Goal: Transaction & Acquisition: Purchase product/service

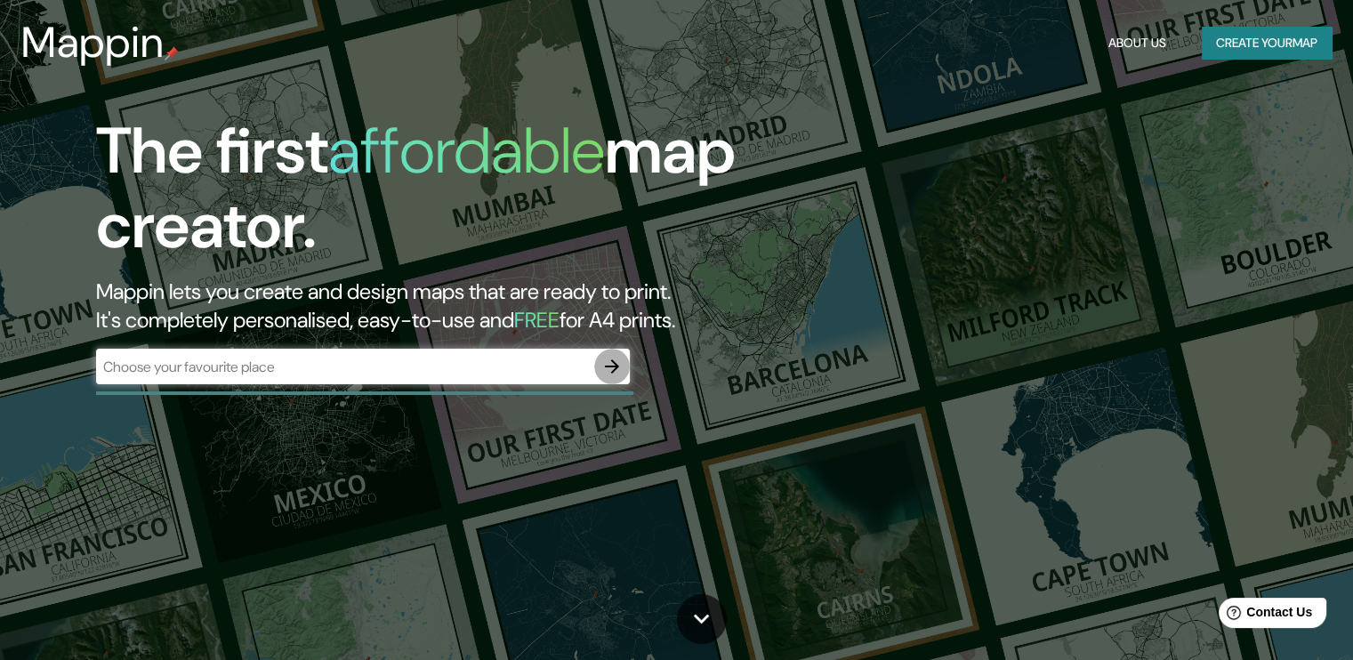
click at [602, 369] on icon "button" at bounding box center [612, 366] width 21 height 21
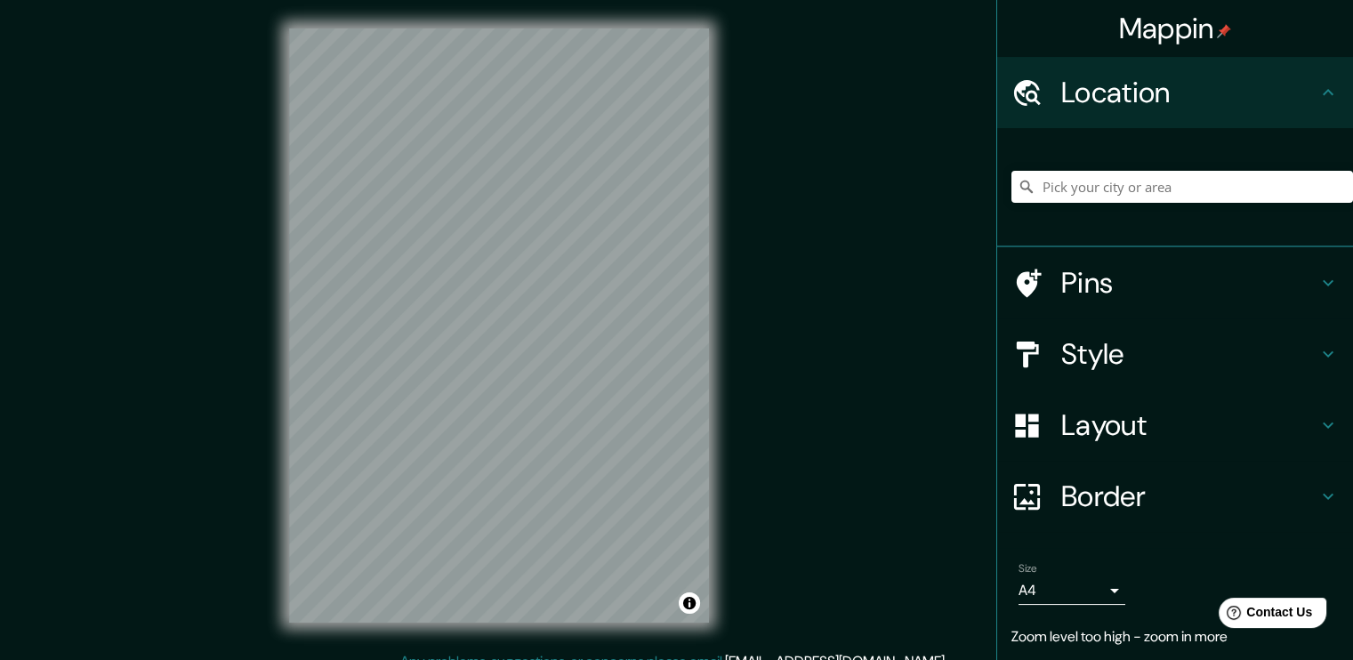
click at [711, 298] on div "© Mapbox © OpenStreetMap Improve this map" at bounding box center [499, 325] width 477 height 651
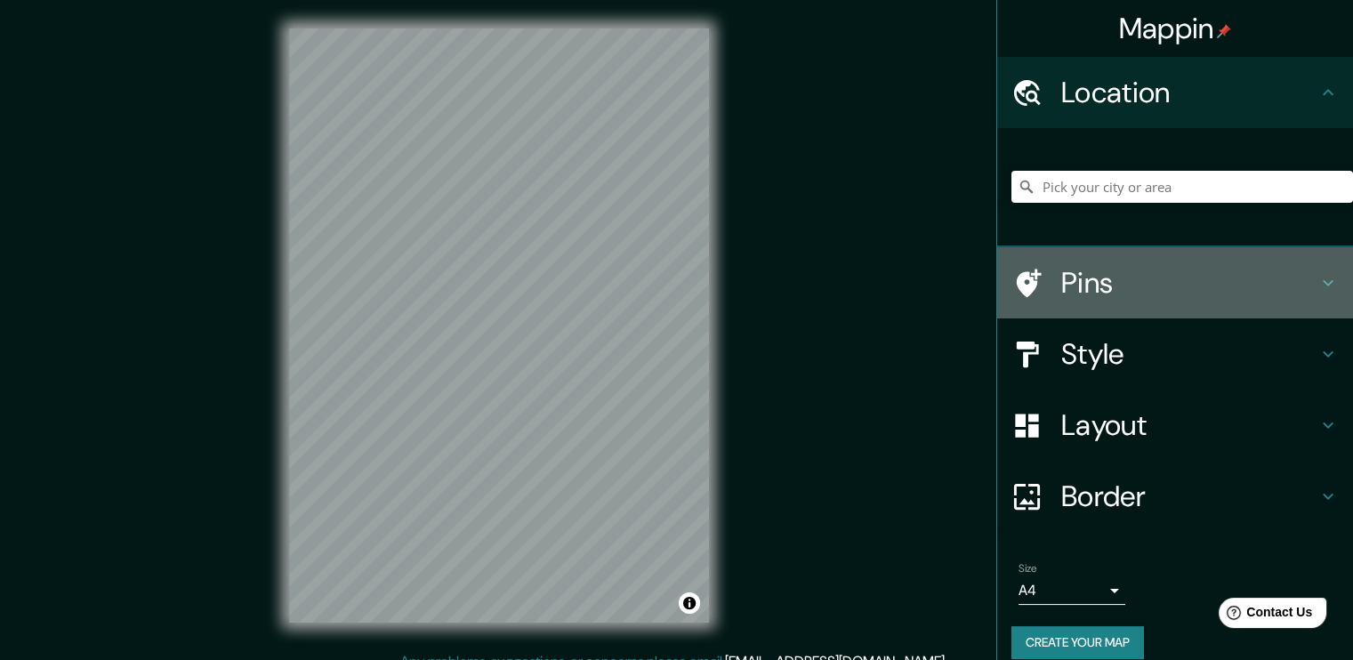
click at [1029, 270] on div at bounding box center [1037, 283] width 50 height 31
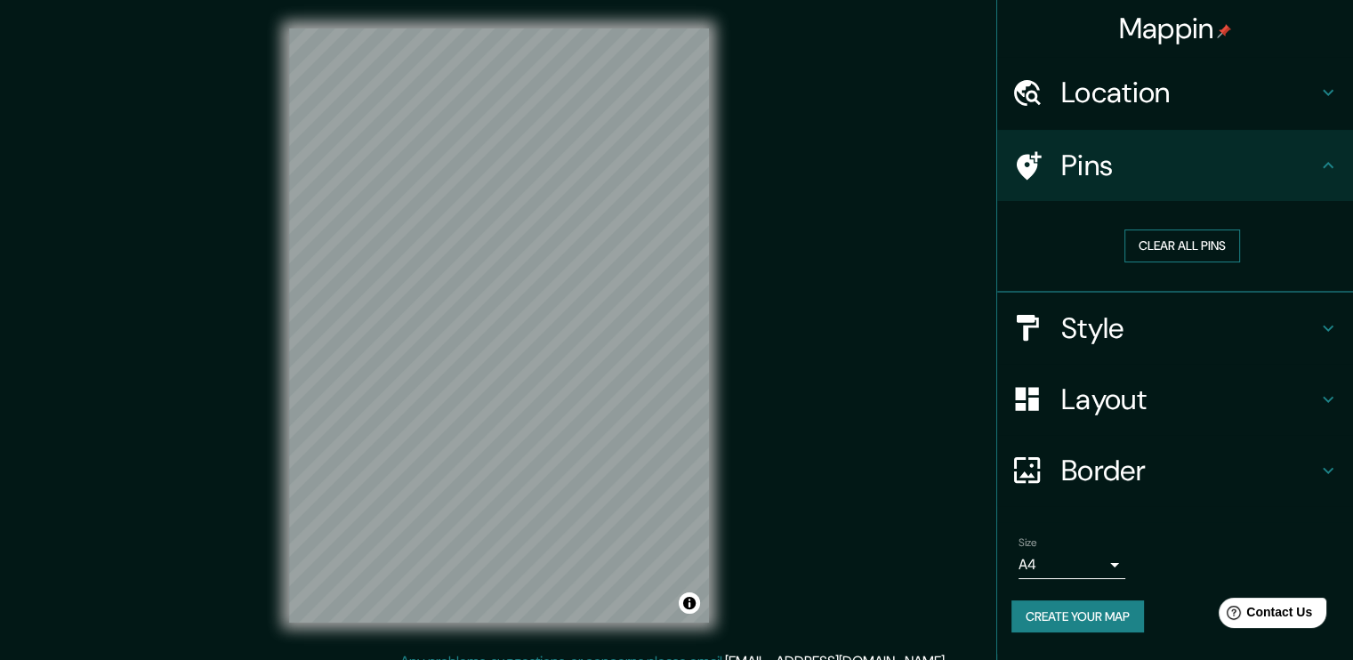
click at [1150, 231] on button "Clear all pins" at bounding box center [1183, 246] width 116 height 33
click at [1152, 314] on h4 "Style" at bounding box center [1190, 329] width 256 height 36
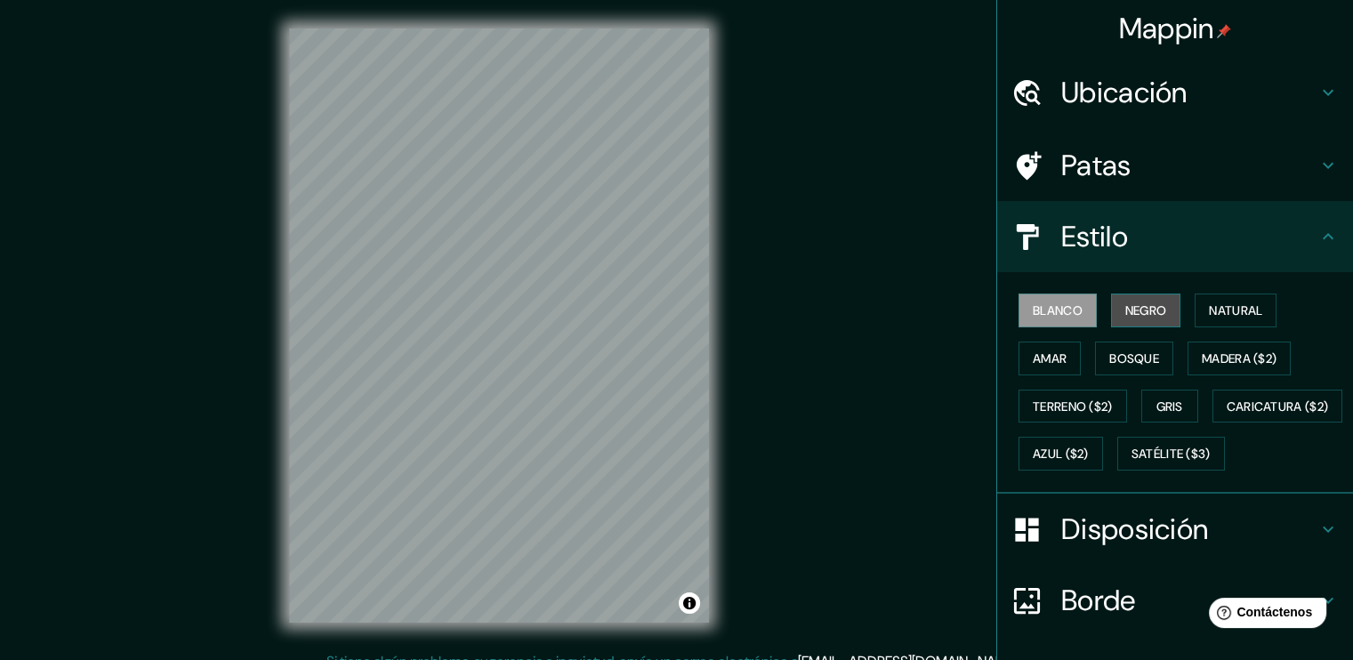
click at [1126, 299] on font "Negro" at bounding box center [1147, 310] width 42 height 23
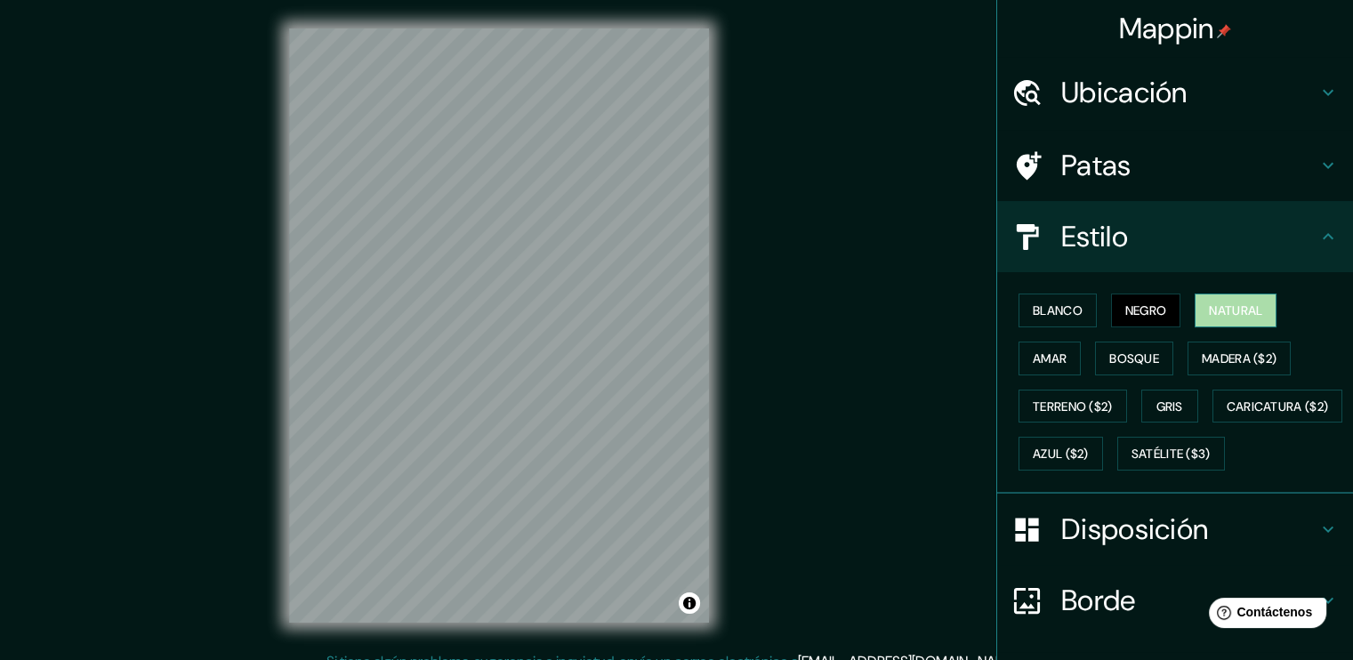
click at [1209, 315] on font "Natural" at bounding box center [1235, 311] width 53 height 16
click at [1202, 358] on font "Madera ($2)" at bounding box center [1239, 359] width 75 height 16
click at [1107, 376] on div "Blanco Negro Natural Amar Bosque Madera ($2) Terreno ($2) Gris Caricatura ($2) …" at bounding box center [1183, 382] width 342 height 191
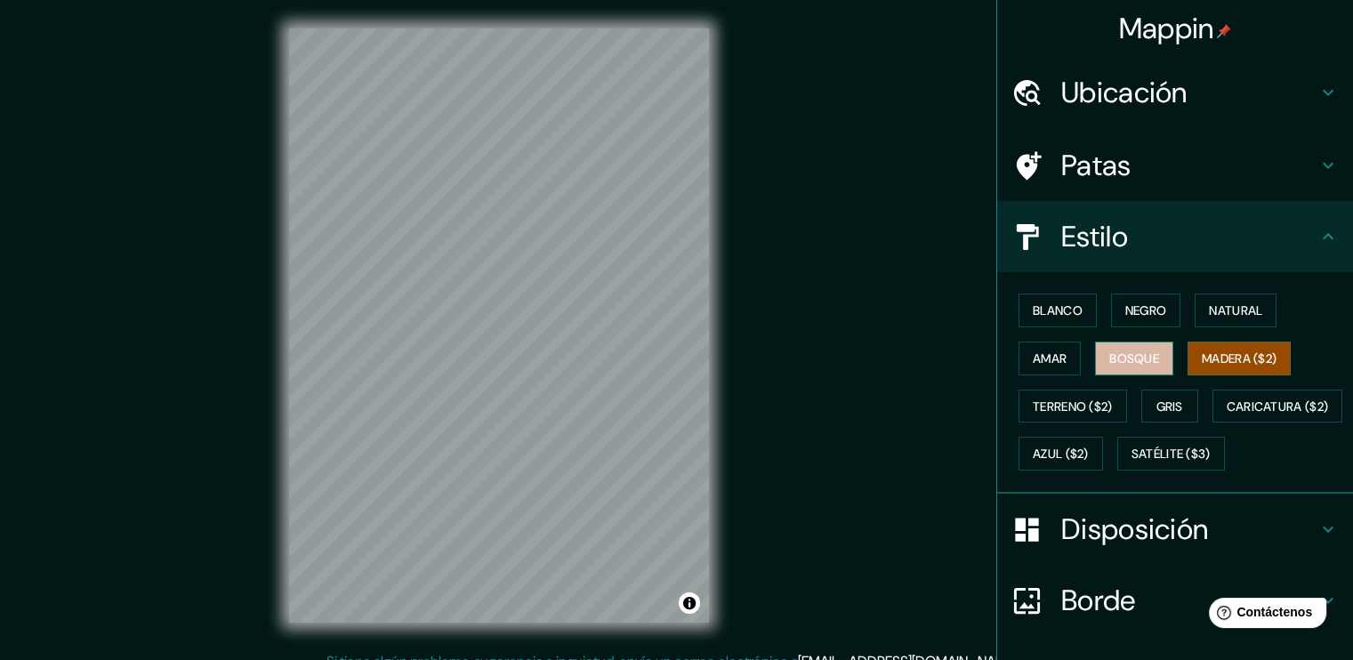
click at [1116, 359] on font "Bosque" at bounding box center [1135, 359] width 50 height 16
click at [1050, 369] on button "Amar" at bounding box center [1050, 359] width 62 height 34
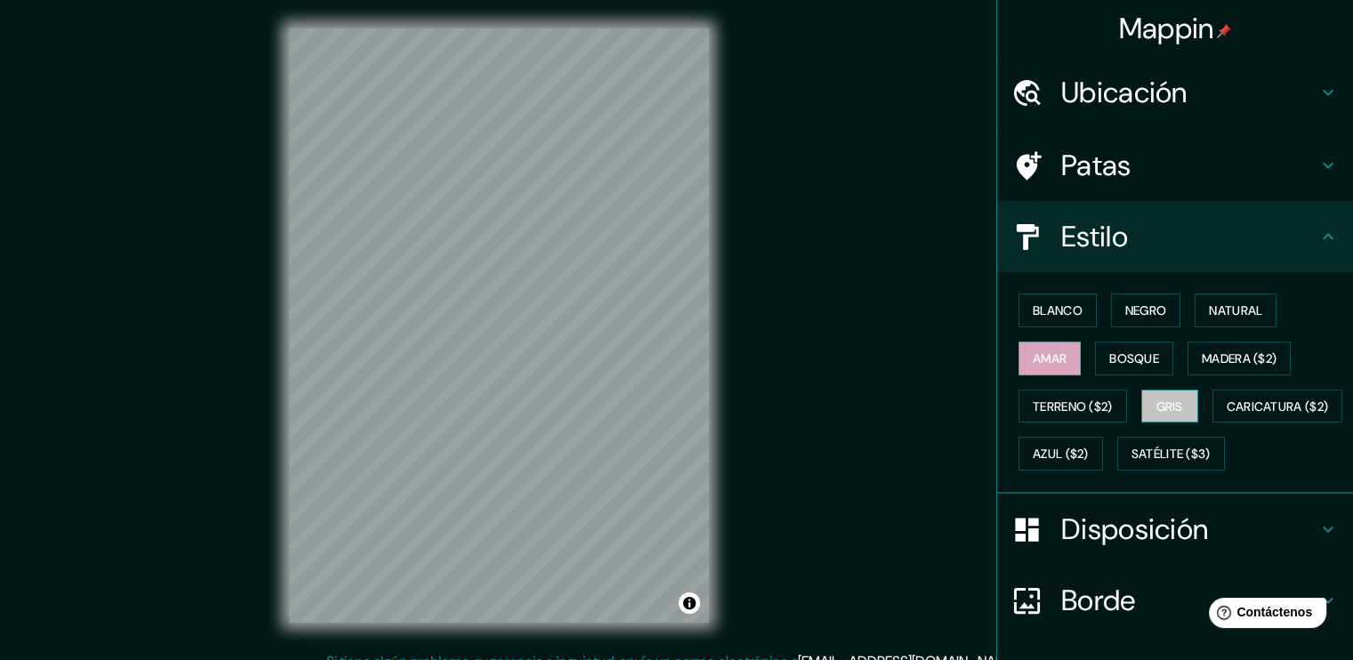
click at [1157, 395] on font "Gris" at bounding box center [1170, 406] width 27 height 23
click at [1195, 312] on button "Natural" at bounding box center [1236, 311] width 82 height 34
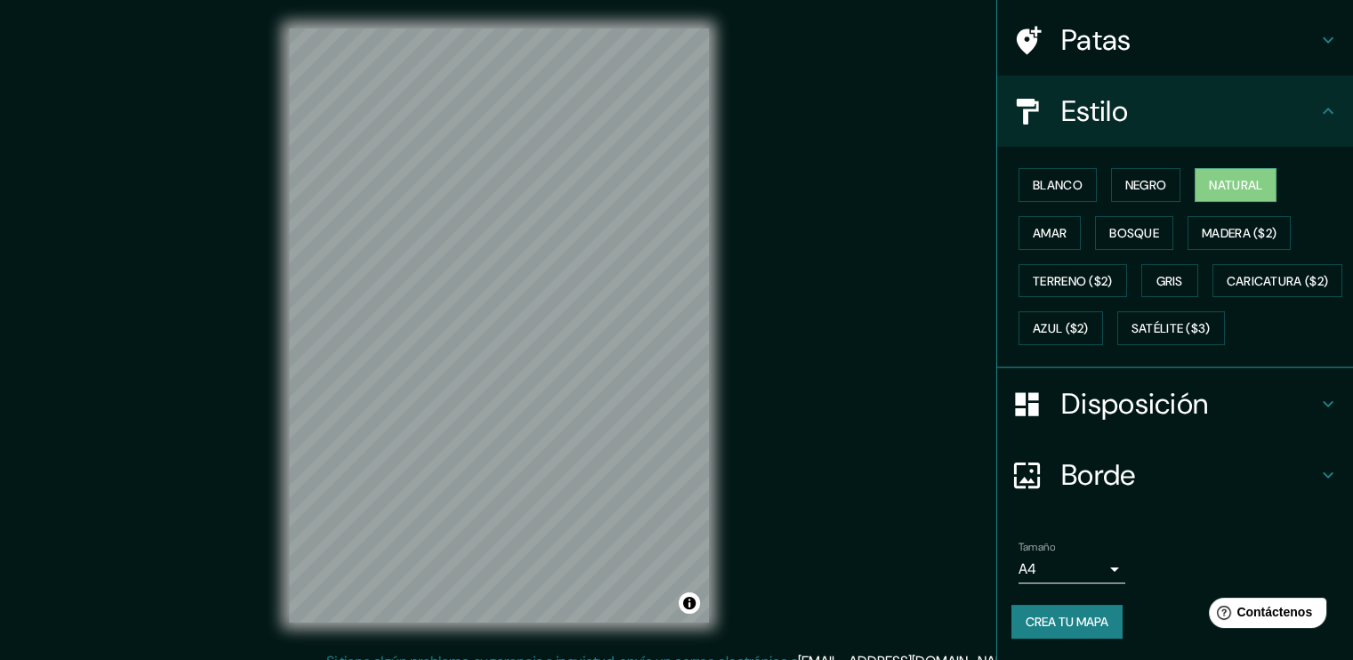
scroll to position [168, 0]
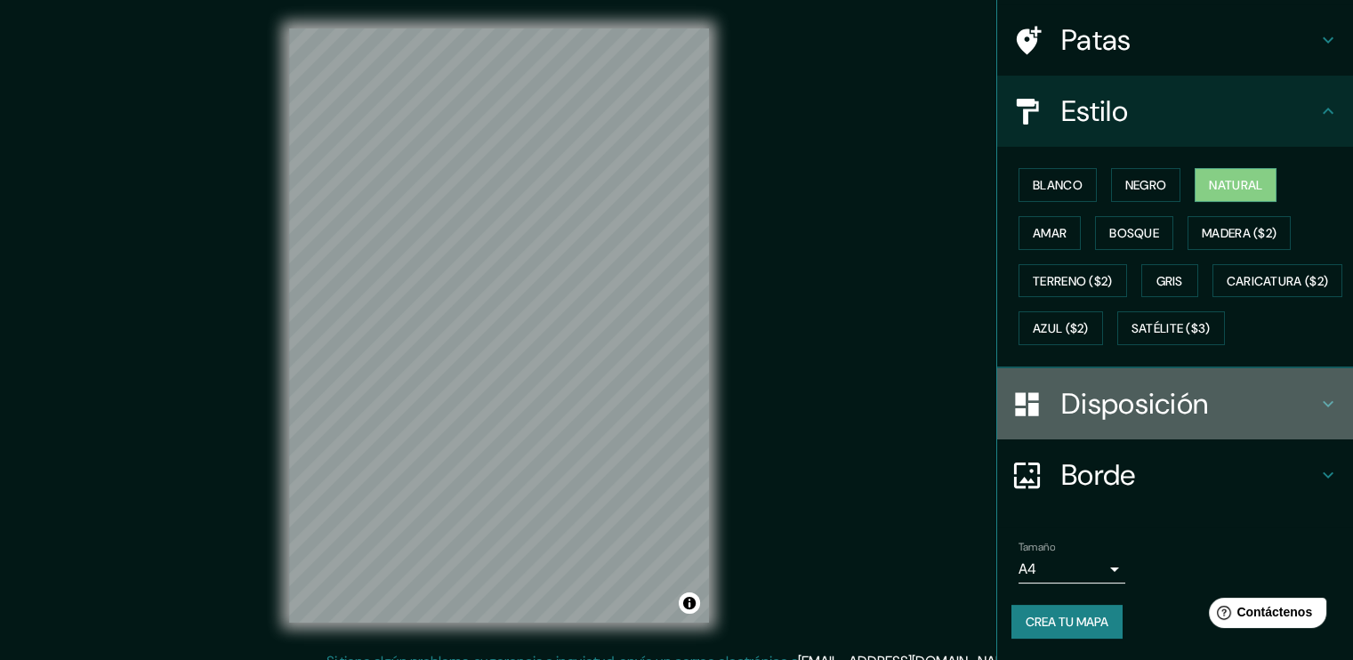
click at [1140, 376] on div "Disposición" at bounding box center [1175, 403] width 356 height 71
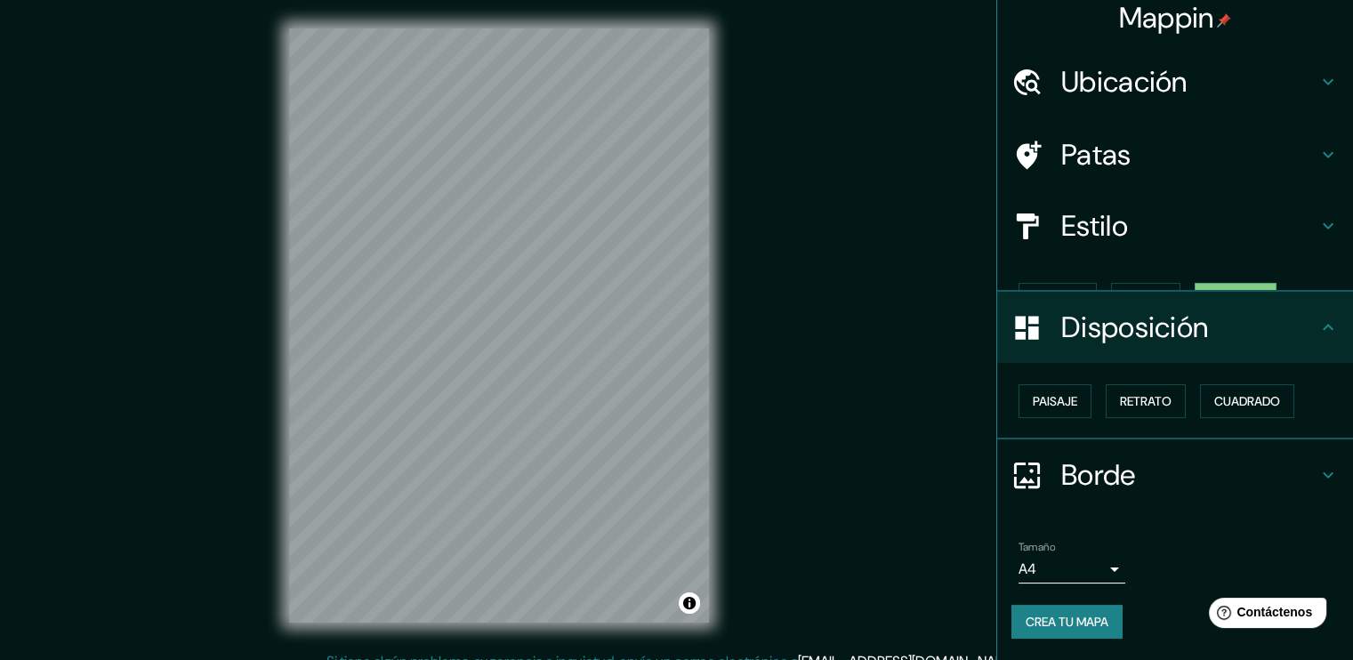
scroll to position [0, 0]
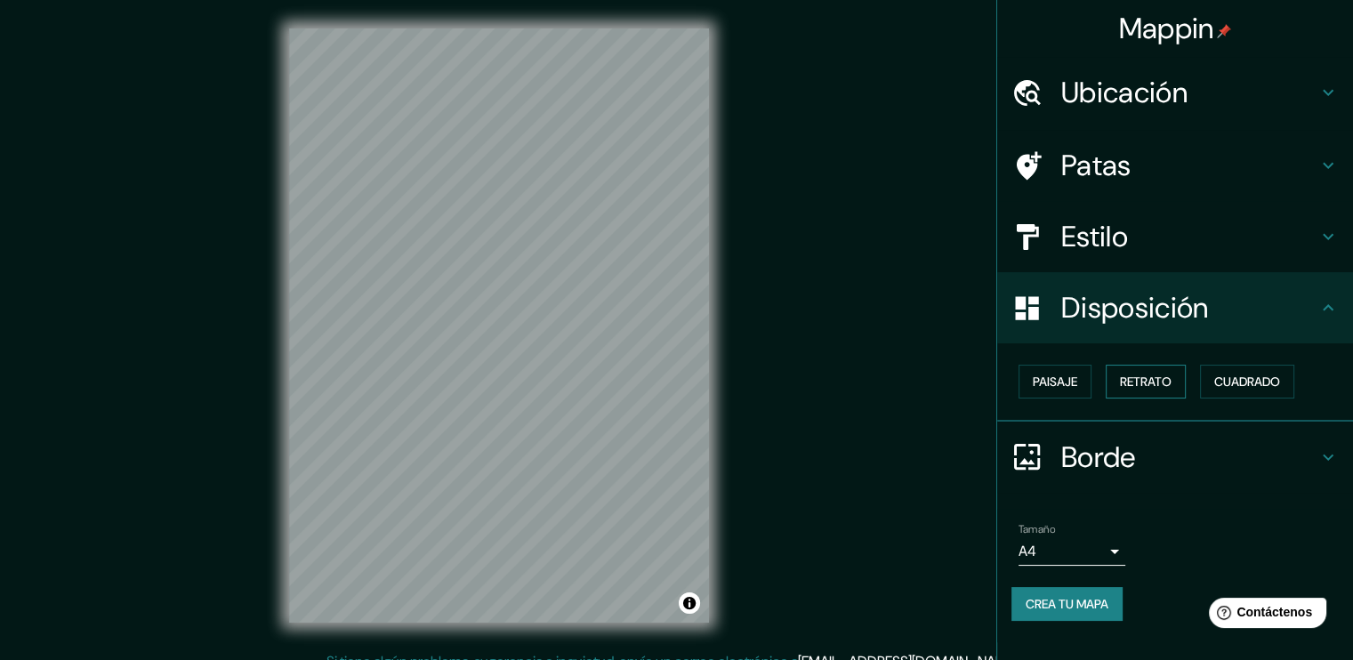
click at [1136, 371] on font "Retrato" at bounding box center [1146, 381] width 52 height 23
click at [1065, 384] on font "Paisaje" at bounding box center [1055, 382] width 44 height 16
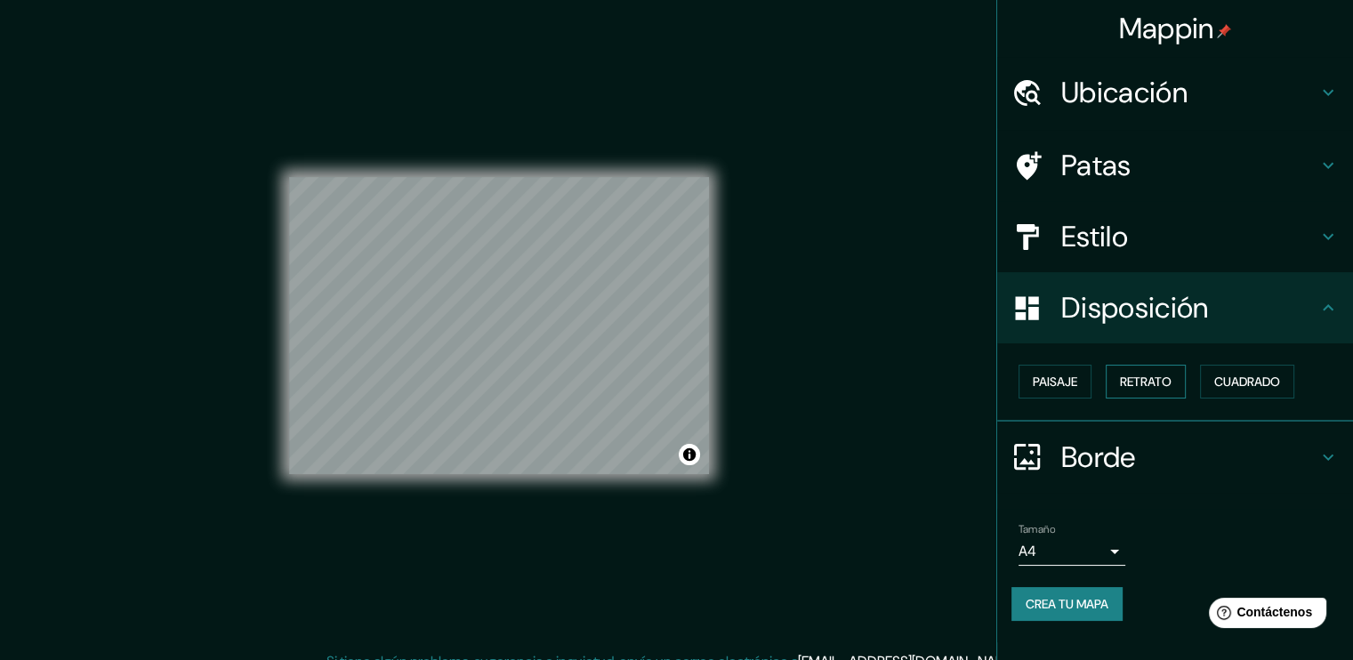
click at [1125, 374] on font "Retrato" at bounding box center [1146, 382] width 52 height 16
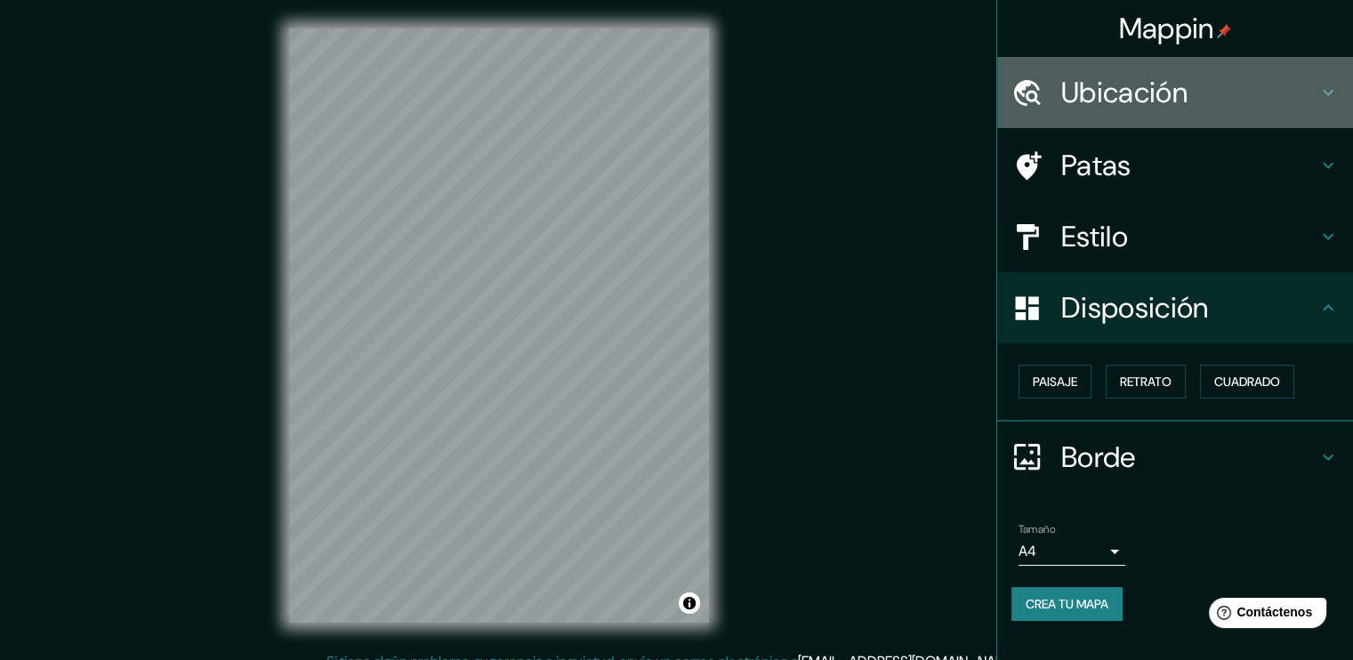
click at [1225, 92] on h4 "Ubicación" at bounding box center [1190, 93] width 256 height 36
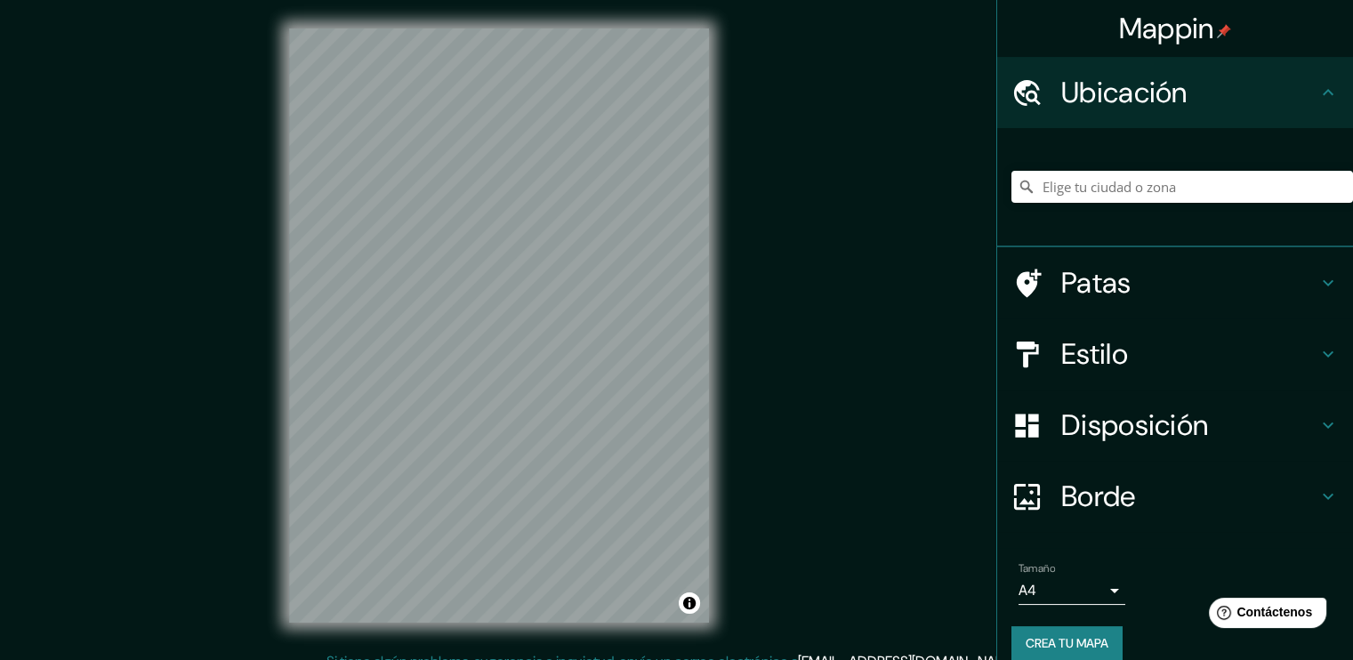
click at [1168, 267] on h4 "Patas" at bounding box center [1190, 283] width 256 height 36
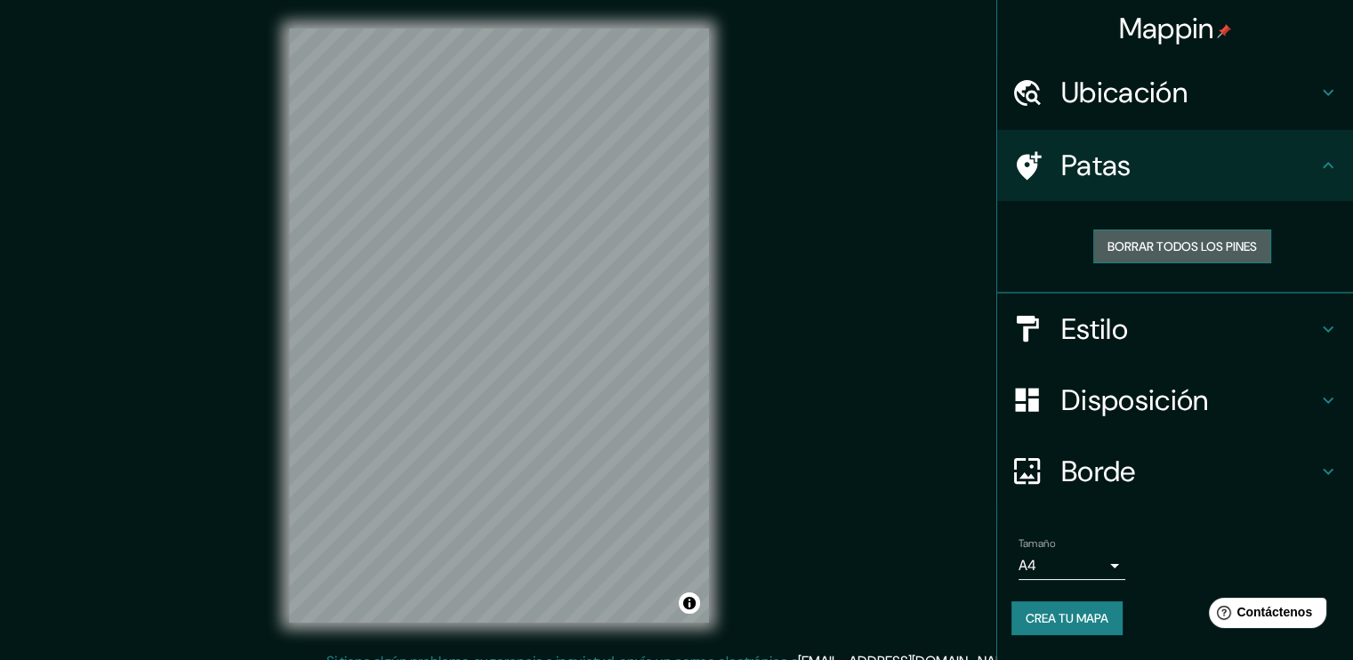
click at [1174, 241] on font "Borrar todos los pines" at bounding box center [1182, 246] width 149 height 16
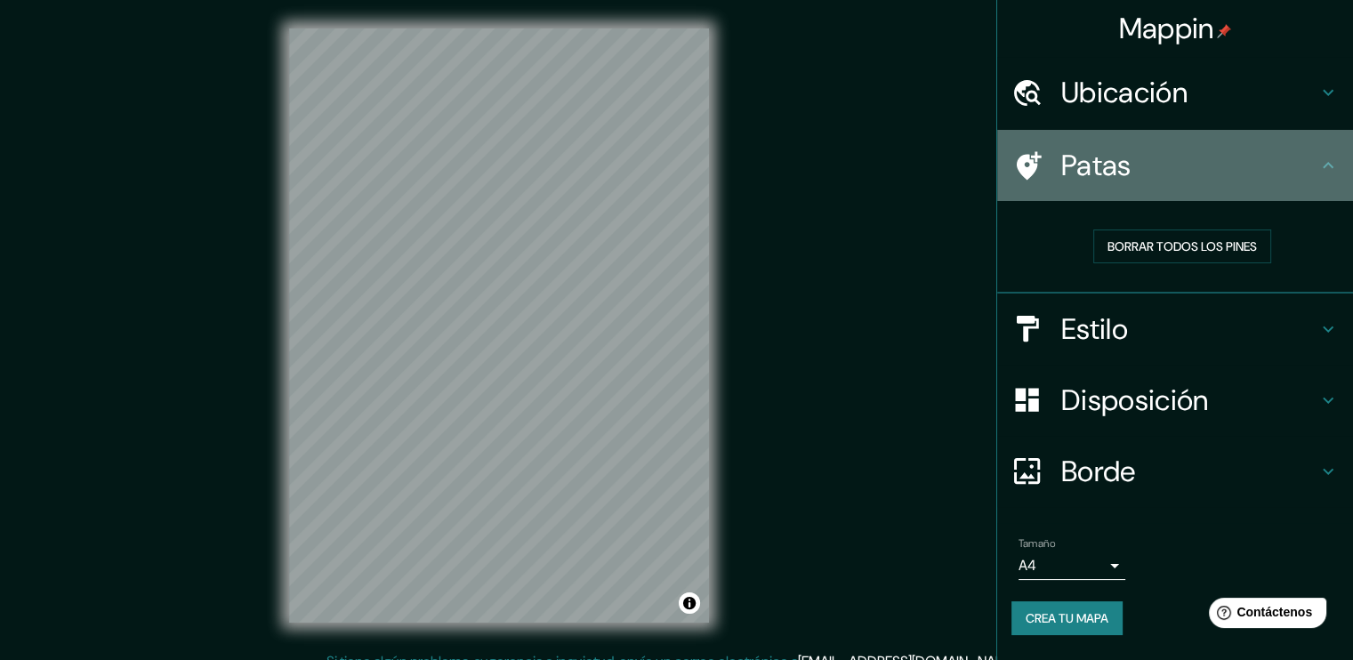
click at [1167, 166] on h4 "Patas" at bounding box center [1190, 166] width 256 height 36
click at [1034, 194] on div "Patas" at bounding box center [1175, 165] width 356 height 71
click at [1031, 174] on icon at bounding box center [1029, 165] width 25 height 28
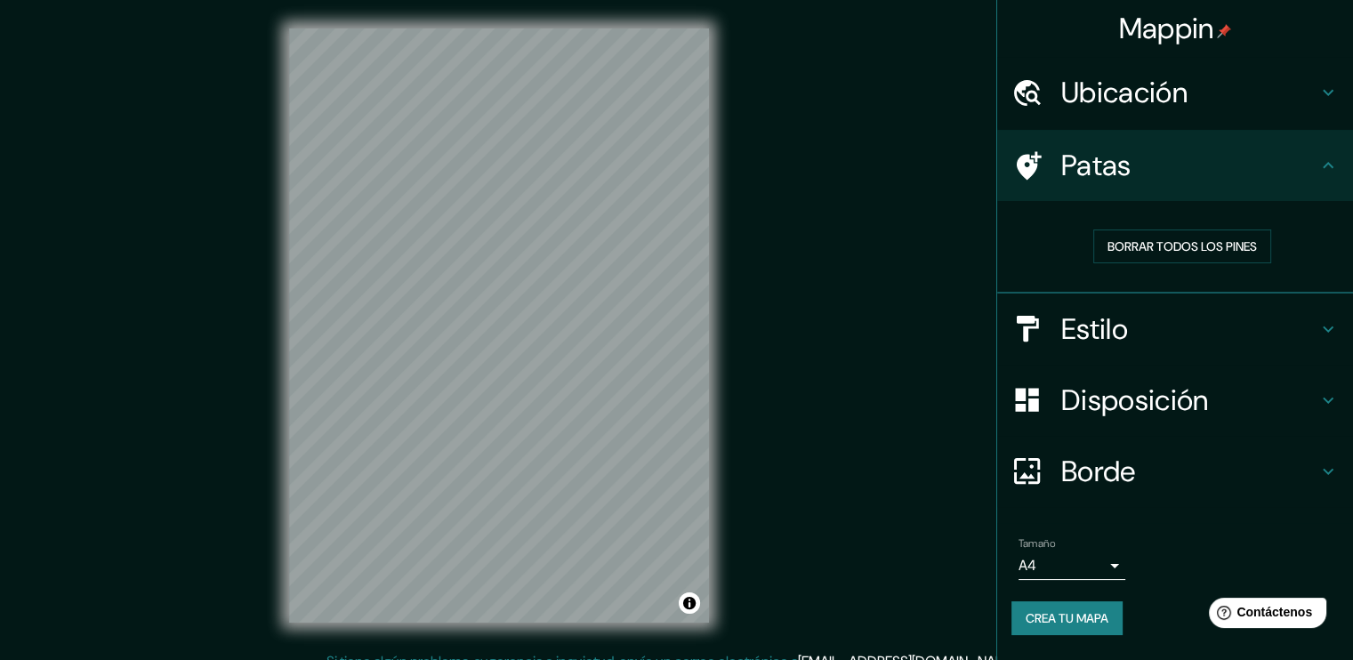
click at [1031, 174] on icon at bounding box center [1029, 165] width 25 height 28
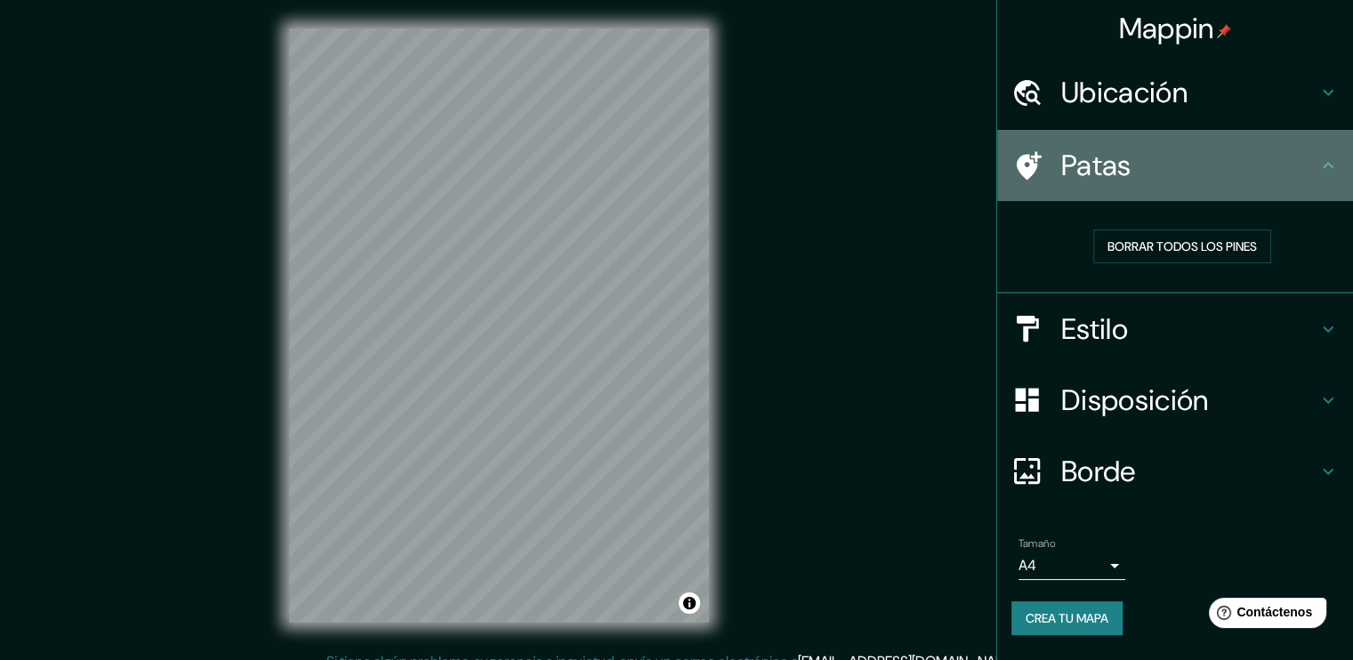
click at [1031, 174] on icon at bounding box center [1029, 165] width 25 height 28
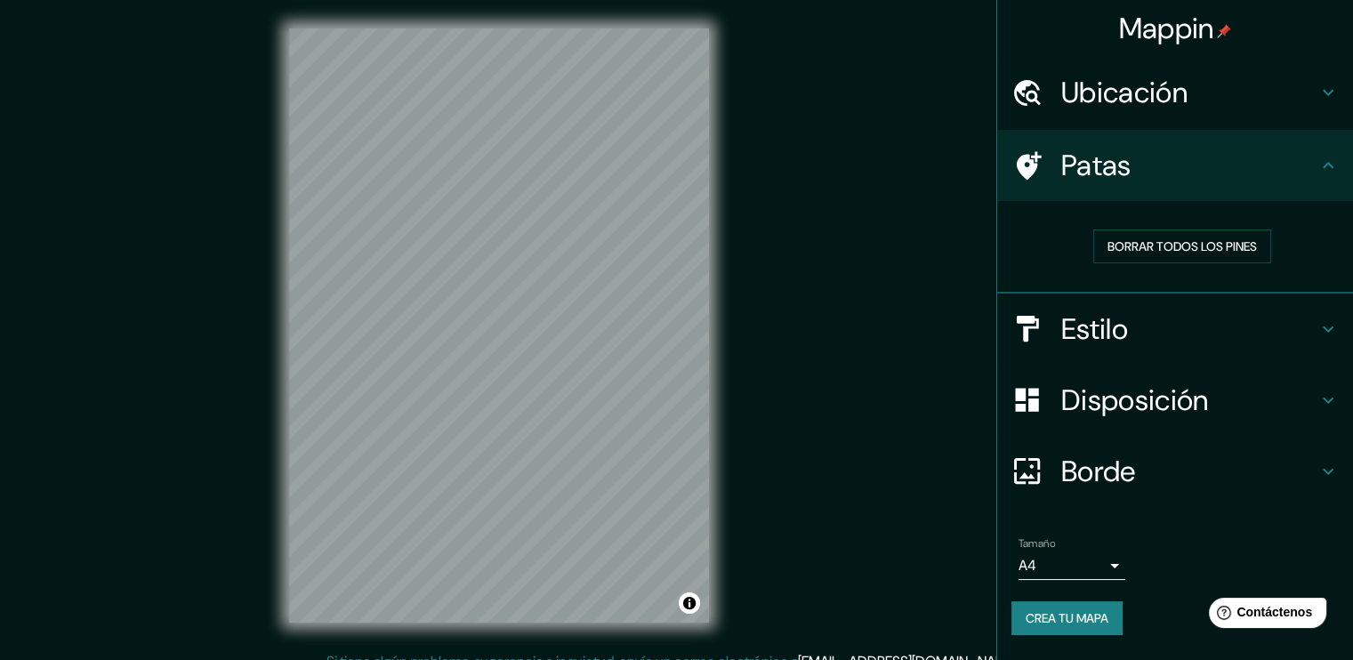
click at [1031, 174] on icon at bounding box center [1029, 165] width 25 height 28
click at [1039, 623] on font "Crea tu mapa" at bounding box center [1067, 618] width 83 height 16
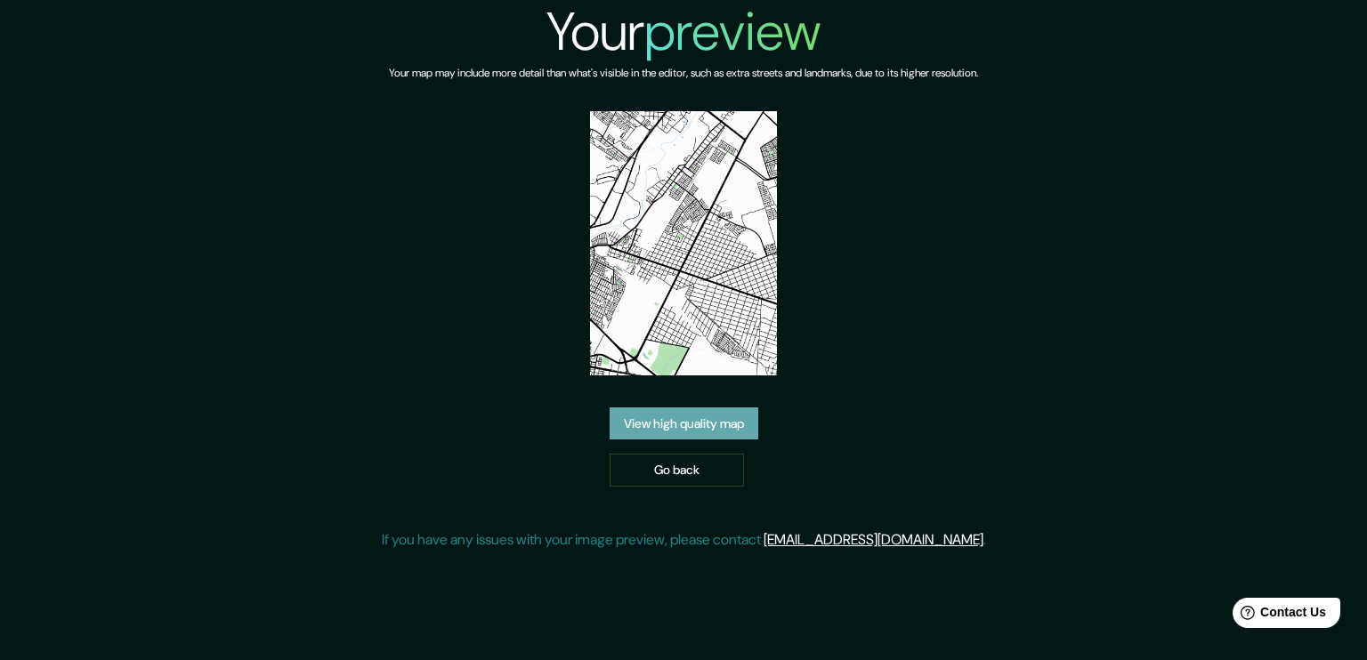
click at [690, 408] on link "View high quality map" at bounding box center [684, 424] width 149 height 33
